Goal: Transaction & Acquisition: Purchase product/service

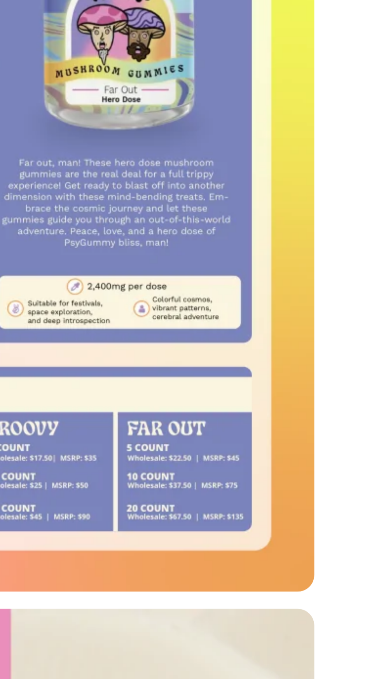
scroll to position [155, 0]
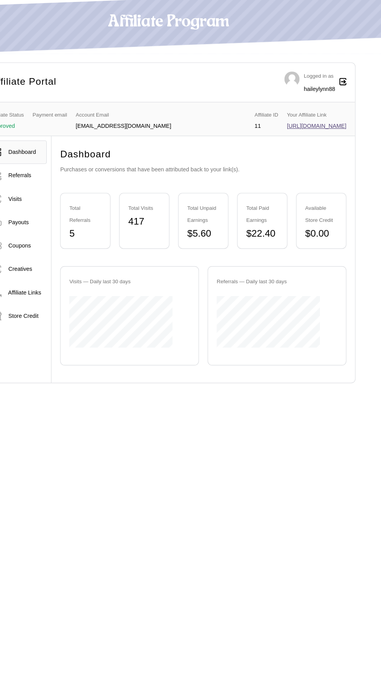
scroll to position [10, 0]
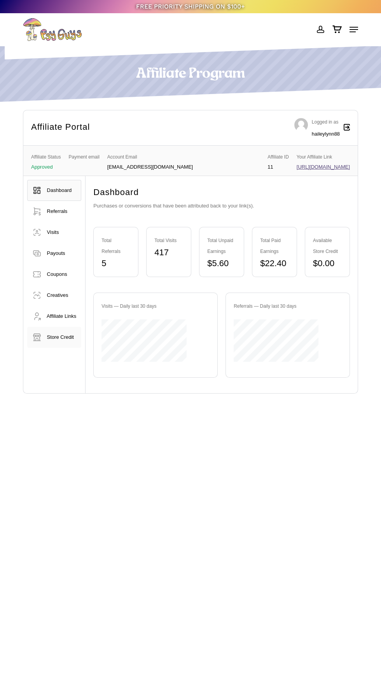
click at [61, 340] on span "Store Credit" at bounding box center [60, 337] width 27 height 6
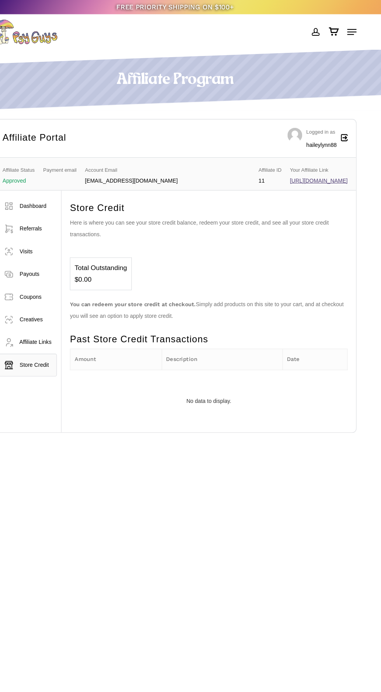
click at [333, 33] on icon "Cart" at bounding box center [337, 30] width 10 height 8
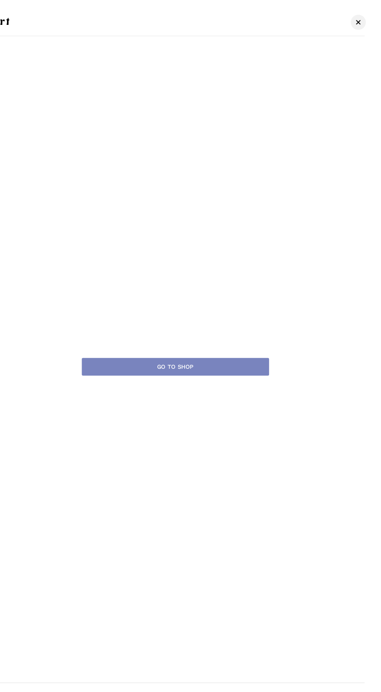
click at [359, 21] on span "Cart" at bounding box center [359, 20] width 8 height 5
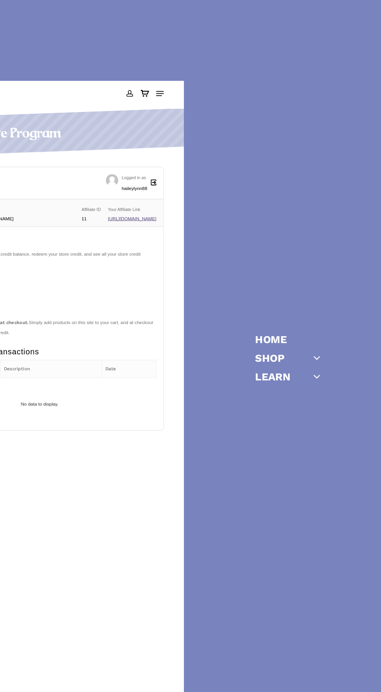
click at [355, 29] on div "Home Shop Gummies Capsules Chocolate Tinctures Vapes View All Learn Cubensis Ex…" at bounding box center [311, 346] width 140 height 692
click at [323, 336] on icon "Off Canvas Menu" at bounding box center [320, 330] width 11 height 11
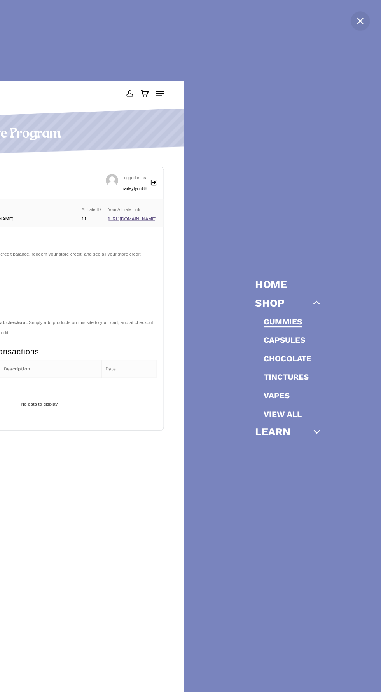
click at [296, 301] on link "Gummies" at bounding box center [289, 296] width 35 height 9
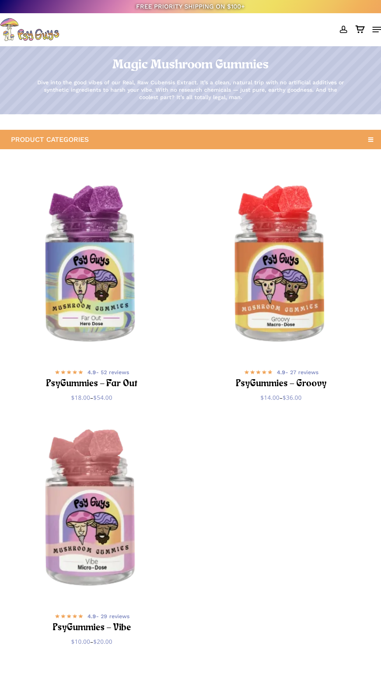
click at [60, 351] on img "PsyGummies - Far Out" at bounding box center [91, 265] width 183 height 183
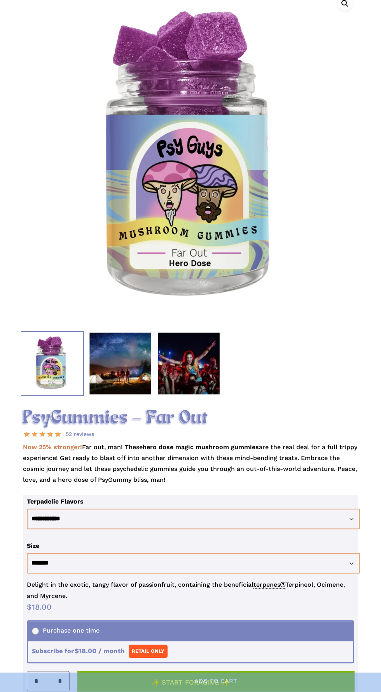
scroll to position [125, 0]
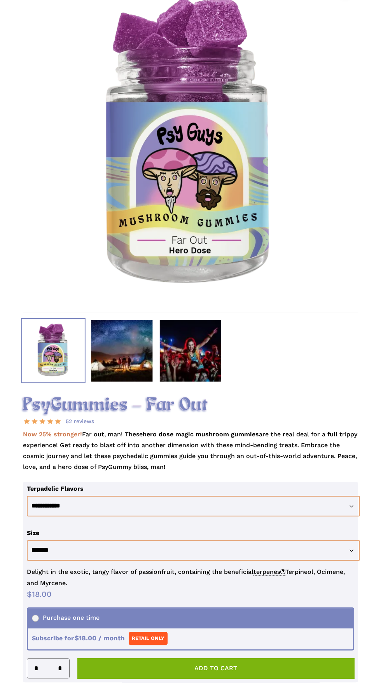
click at [107, 355] on img at bounding box center [121, 350] width 64 height 64
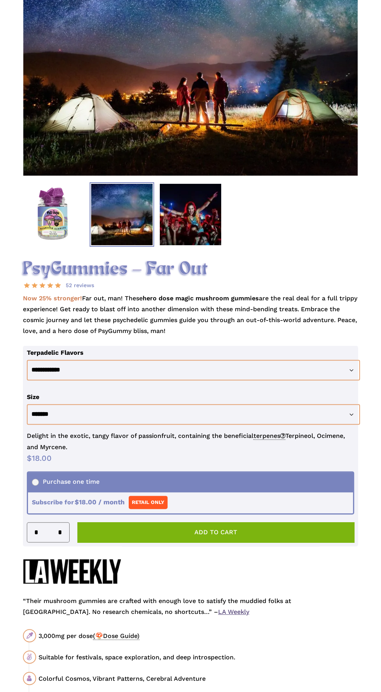
scroll to position [181, 0]
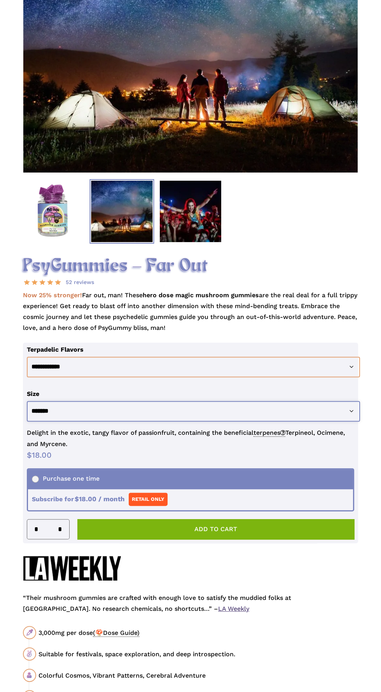
click at [294, 421] on select "**********" at bounding box center [193, 411] width 333 height 21
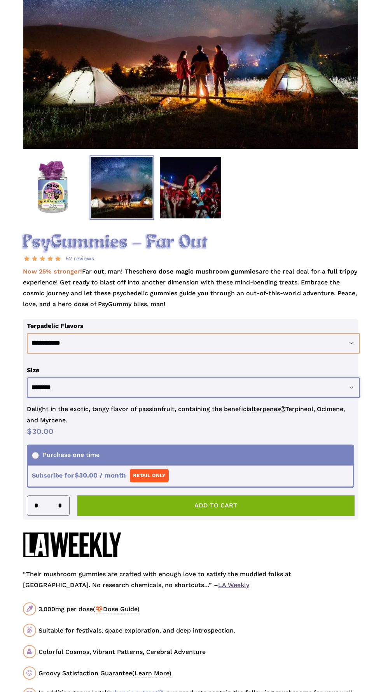
scroll to position [266, 0]
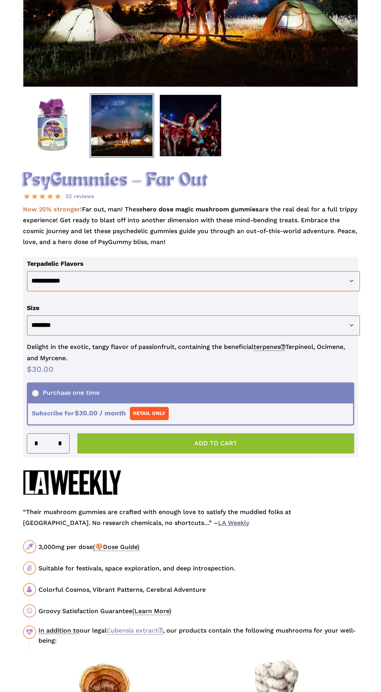
click at [260, 453] on button "Add to cart" at bounding box center [215, 443] width 277 height 20
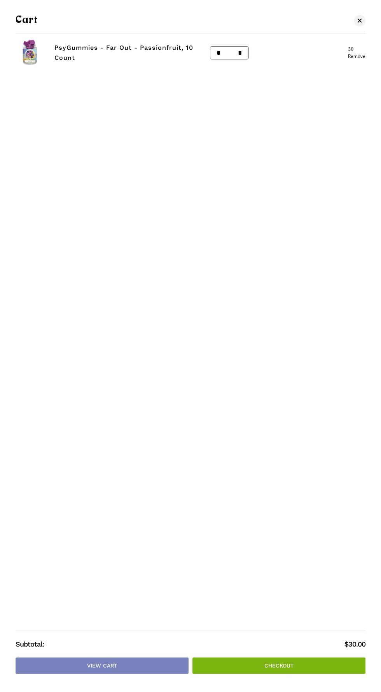
scroll to position [87, 0]
click at [357, 20] on span "Cart" at bounding box center [359, 20] width 8 height 5
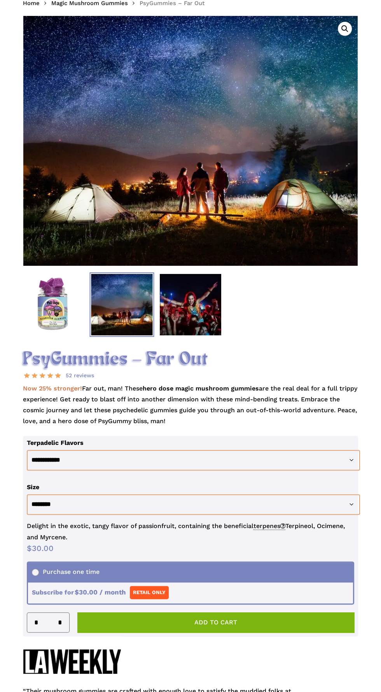
scroll to position [0, 0]
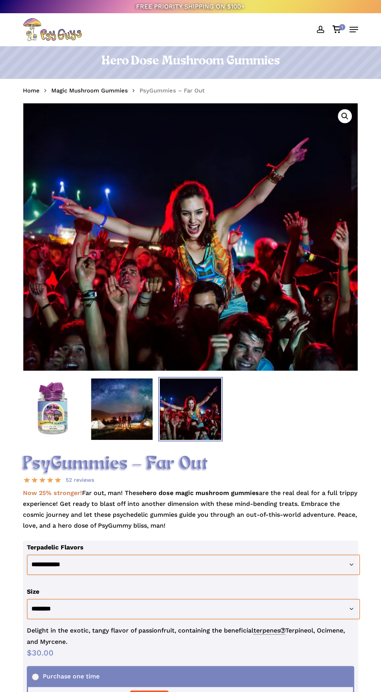
click at [334, 29] on icon "Cart" at bounding box center [337, 30] width 10 height 8
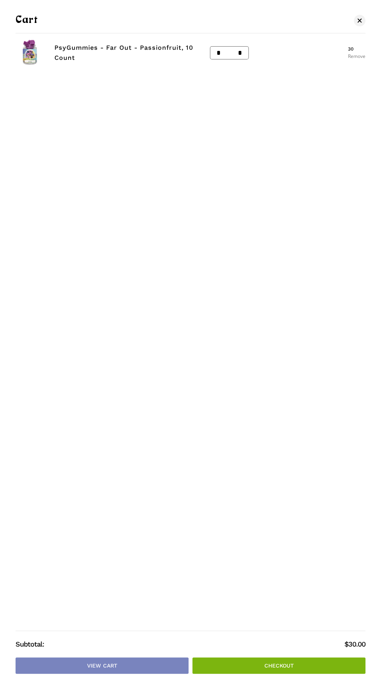
click at [352, 56] on link "Remove" at bounding box center [356, 56] width 17 height 5
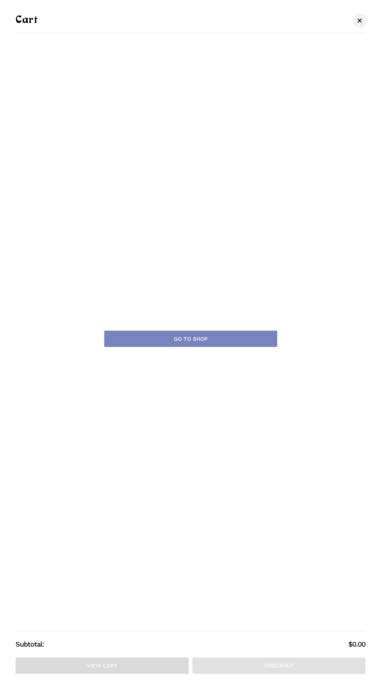
click at [358, 20] on span "Cart" at bounding box center [359, 20] width 8 height 5
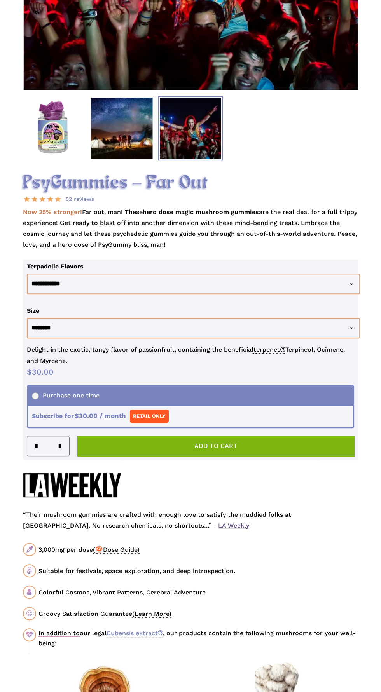
scroll to position [278, 0]
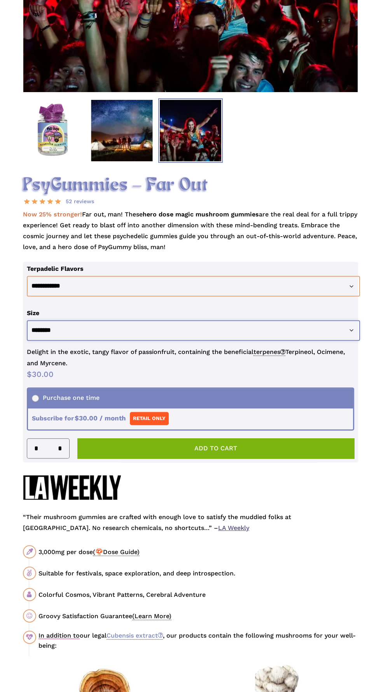
click at [284, 341] on select "**********" at bounding box center [193, 330] width 333 height 21
select select "********"
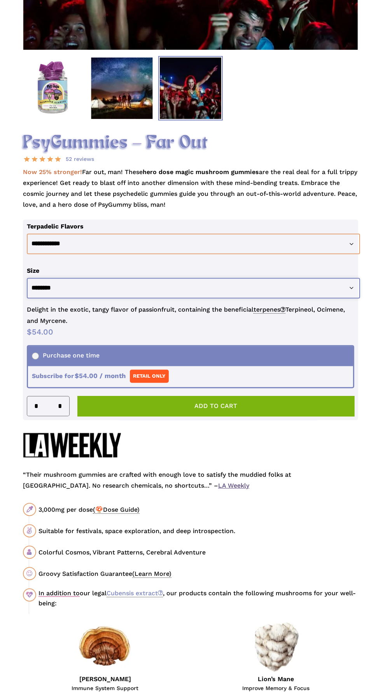
scroll to position [362, 0]
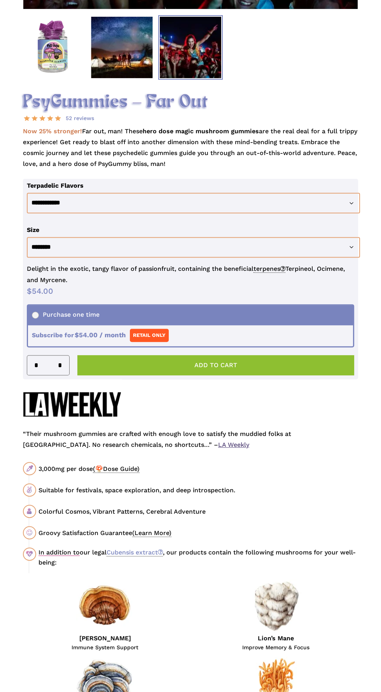
click at [271, 375] on button "Add to cart" at bounding box center [215, 365] width 277 height 20
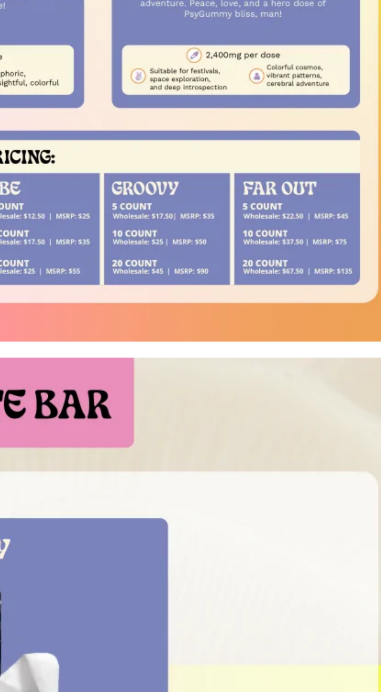
scroll to position [434, 0]
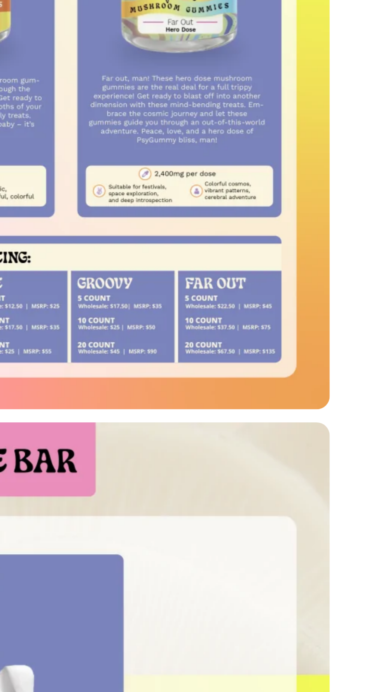
scroll to position [507, 0]
